Goal: Use online tool/utility: Utilize a website feature to perform a specific function

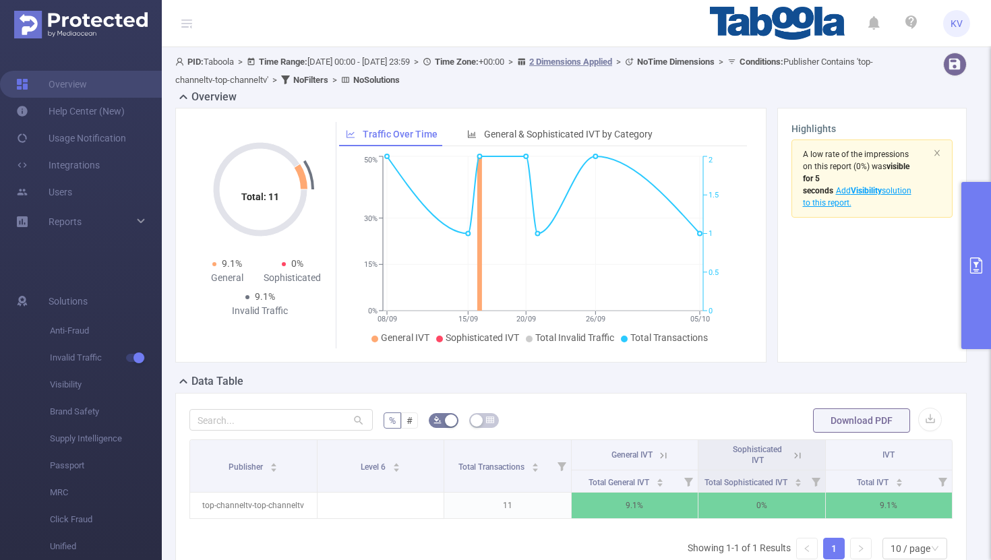
scroll to position [0, 3]
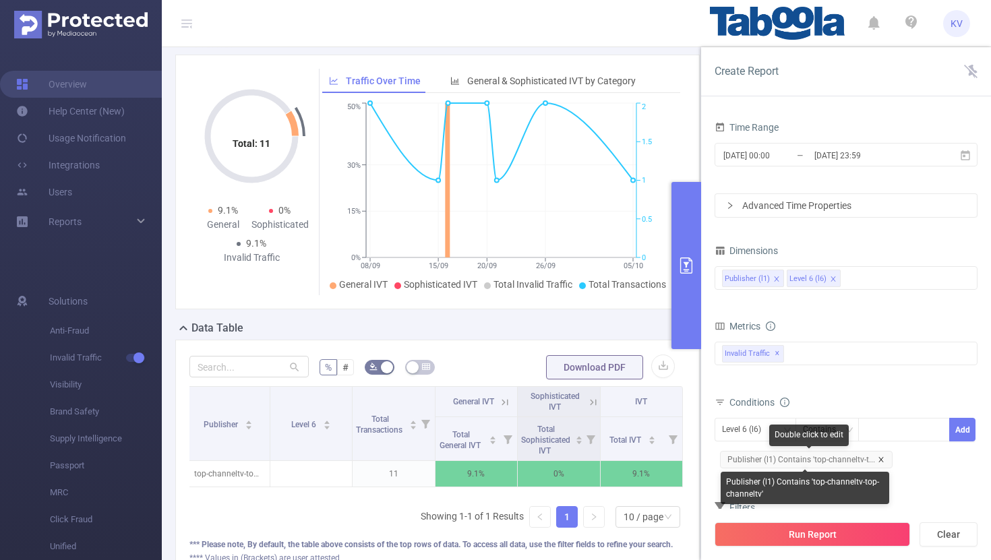
click at [878, 458] on icon "icon: close" at bounding box center [880, 459] width 7 height 7
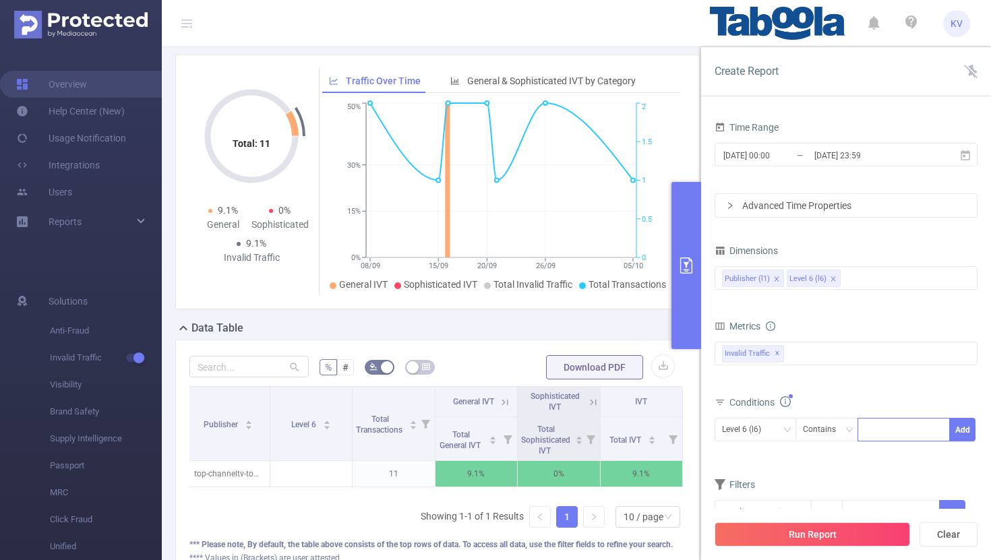
click at [890, 430] on div at bounding box center [904, 430] width 78 height 22
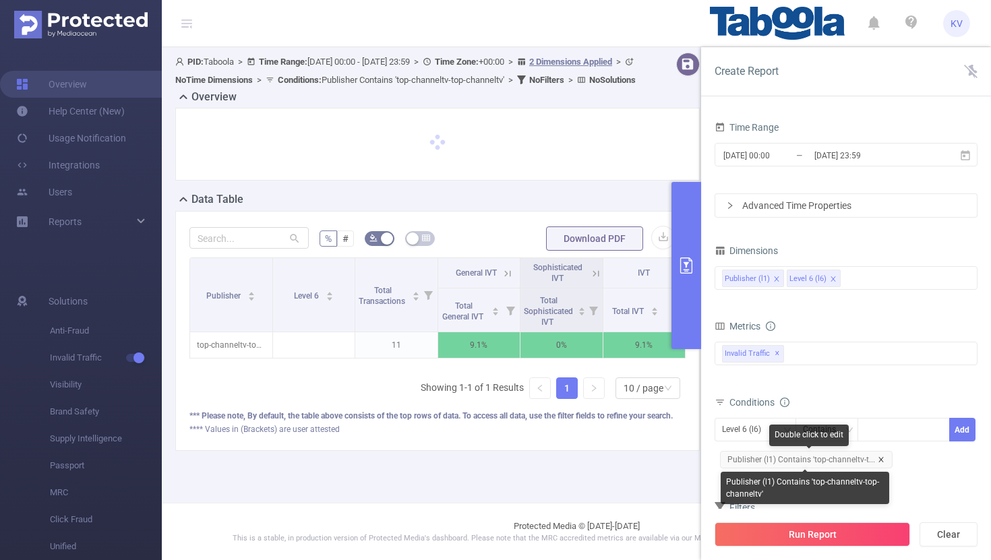
click at [879, 458] on icon "icon: close" at bounding box center [880, 459] width 5 height 5
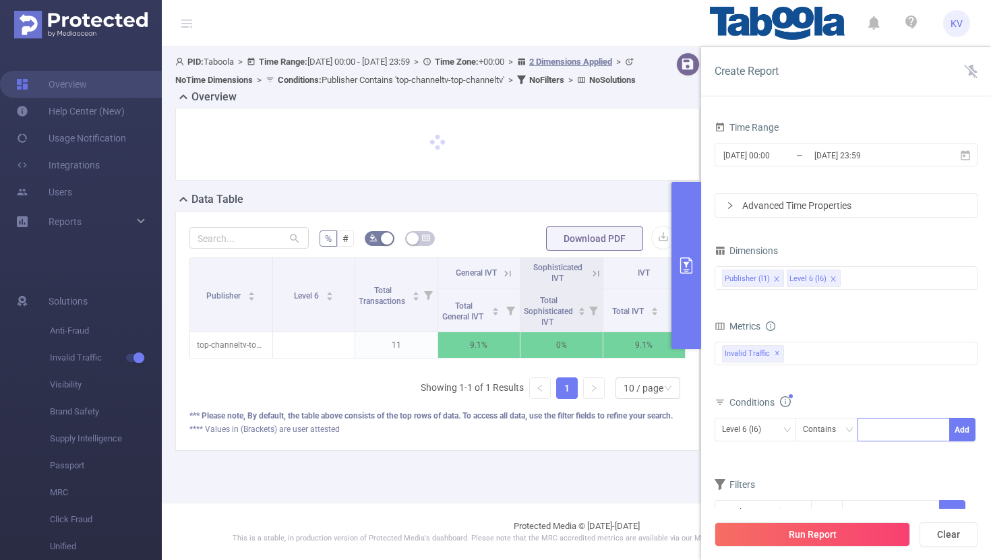
click at [884, 436] on div at bounding box center [904, 430] width 78 height 22
paste input "articlesvalley-d-hb"
type input "articlesvalley-d-hb"
click at [897, 455] on li "articlesvalley-d-hb" at bounding box center [909, 458] width 105 height 22
click at [970, 431] on button "Add" at bounding box center [962, 430] width 26 height 24
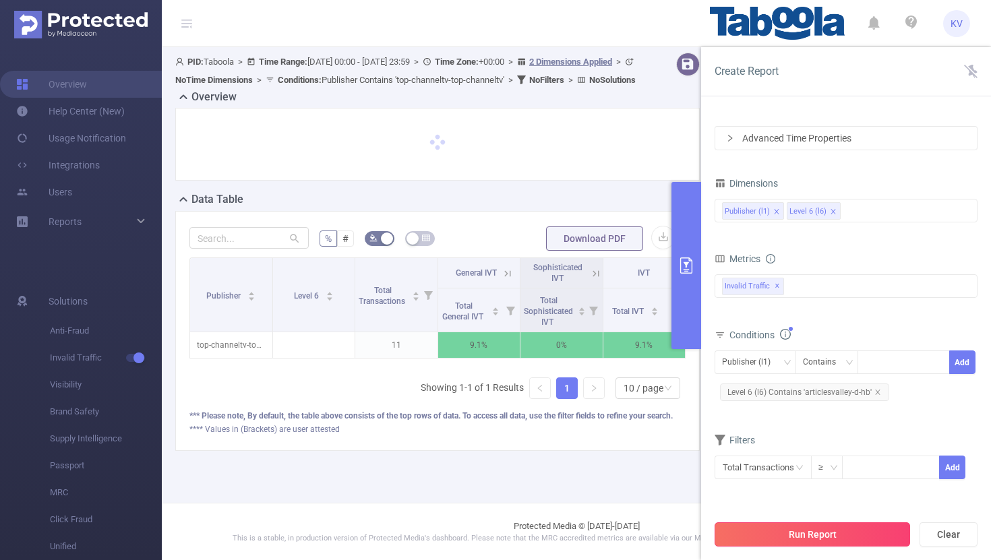
click at [795, 536] on button "Run Report" at bounding box center [811, 534] width 195 height 24
